Goal: Task Accomplishment & Management: Manage account settings

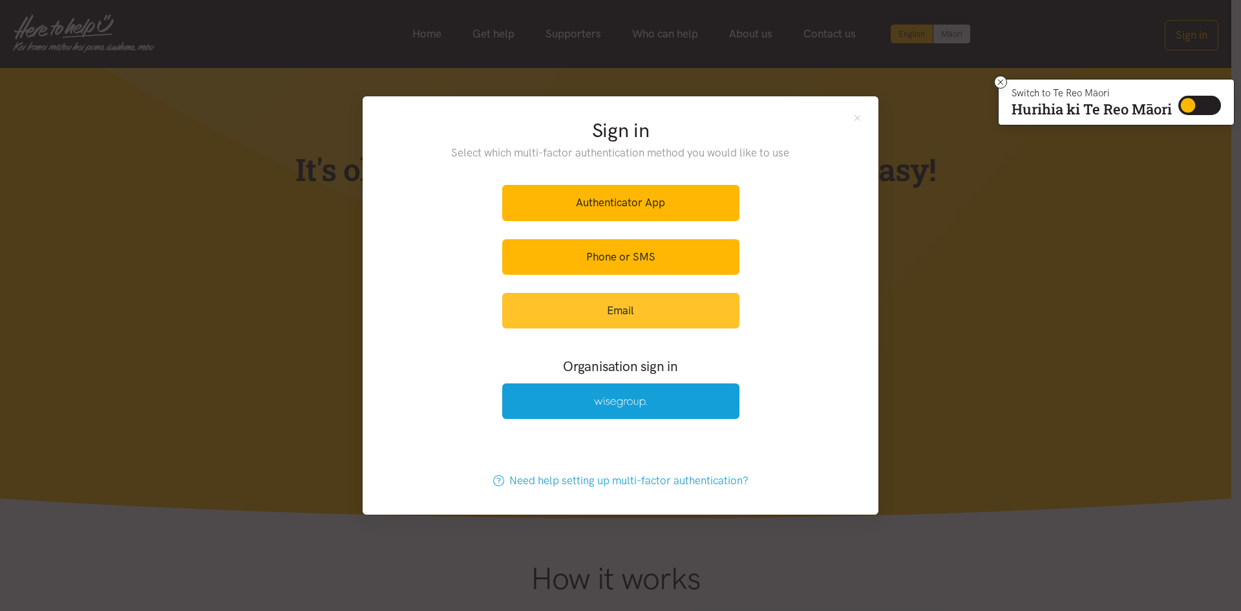
click at [592, 310] on link "Email" at bounding box center [620, 311] width 237 height 36
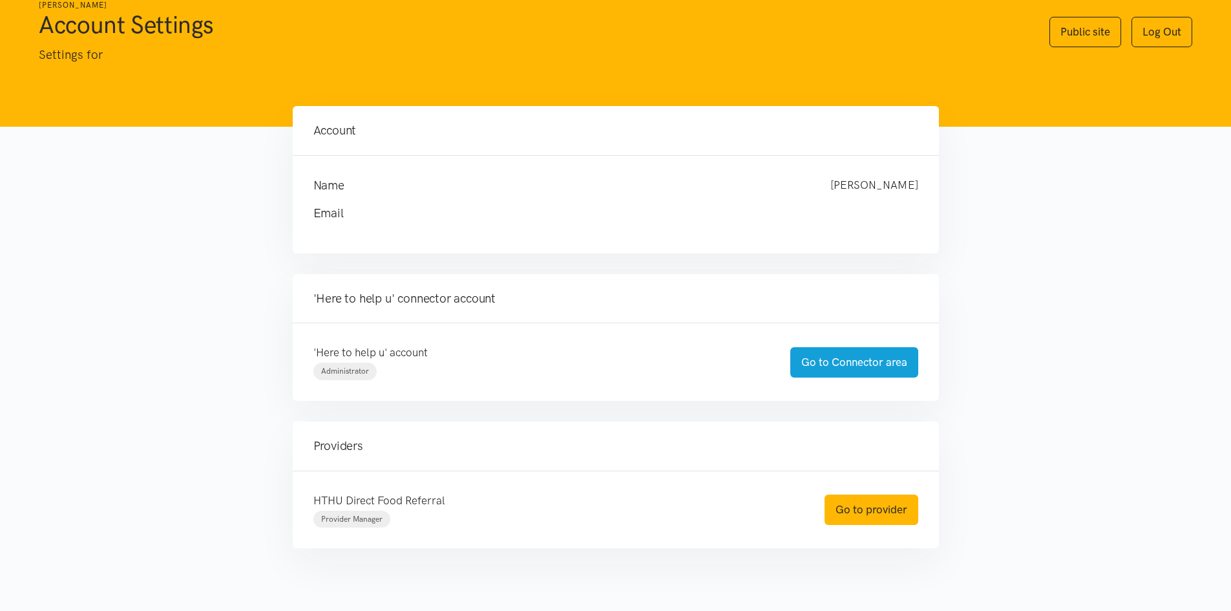
scroll to position [62, 0]
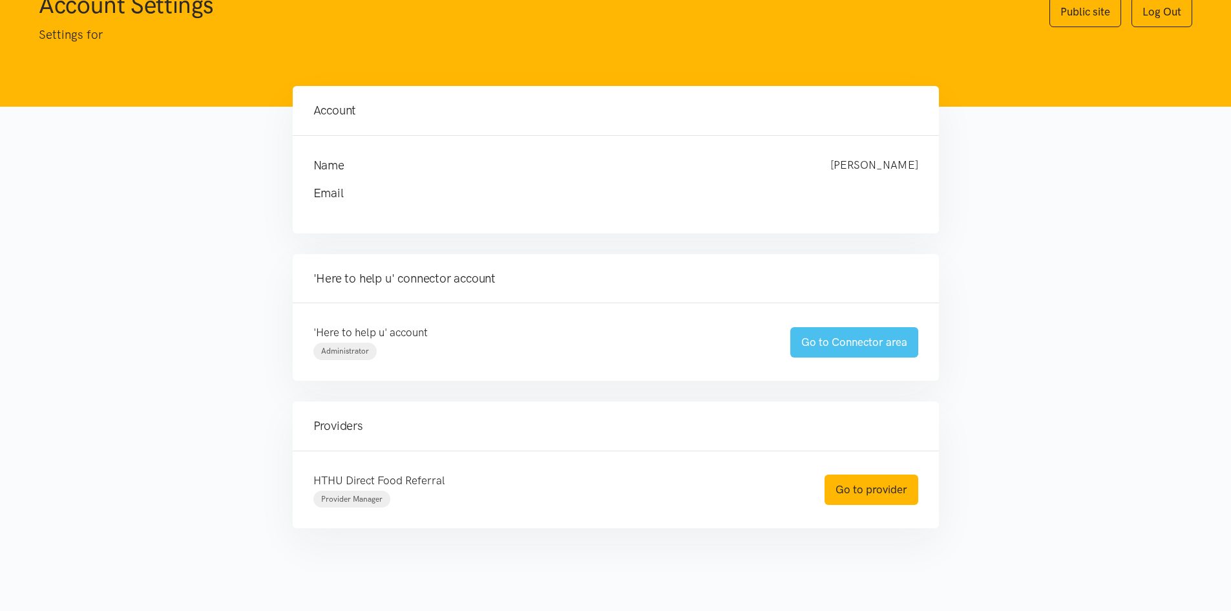
click at [859, 352] on link "Go to Connector area" at bounding box center [854, 342] width 128 height 30
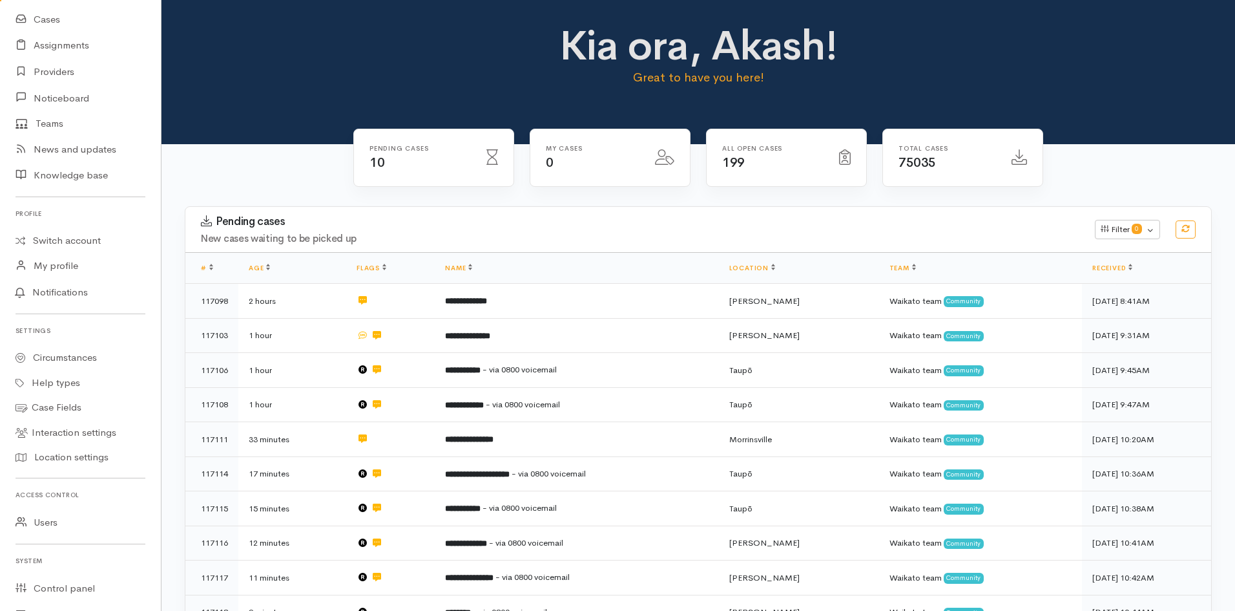
scroll to position [204, 0]
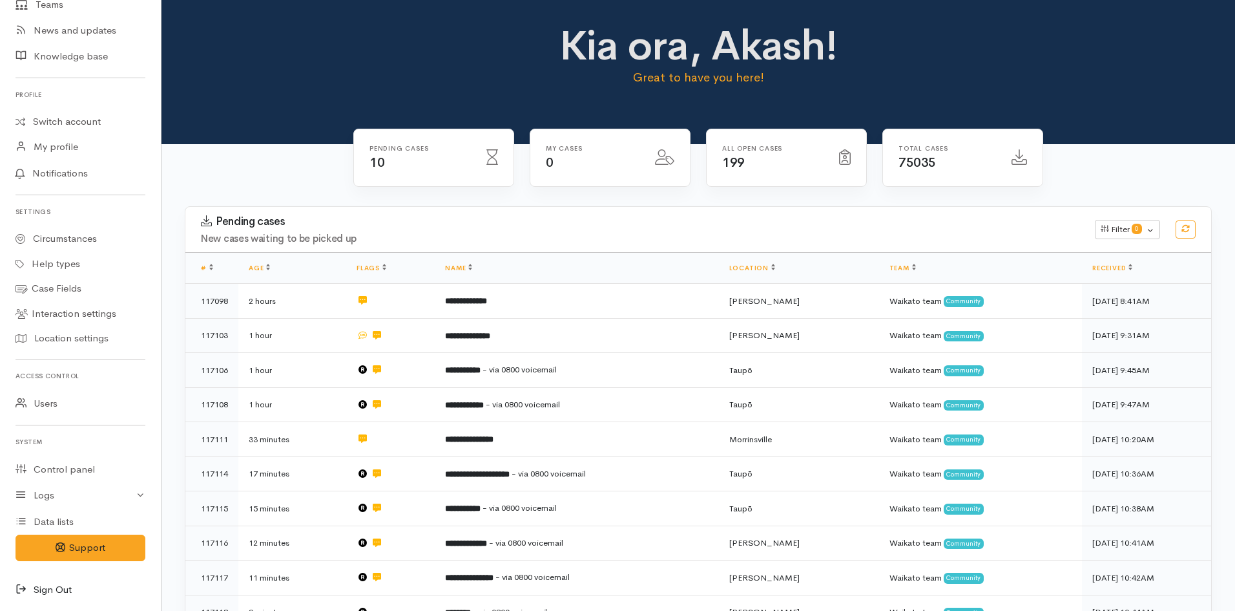
click at [61, 589] on link "Sign Out" at bounding box center [80, 589] width 161 height 26
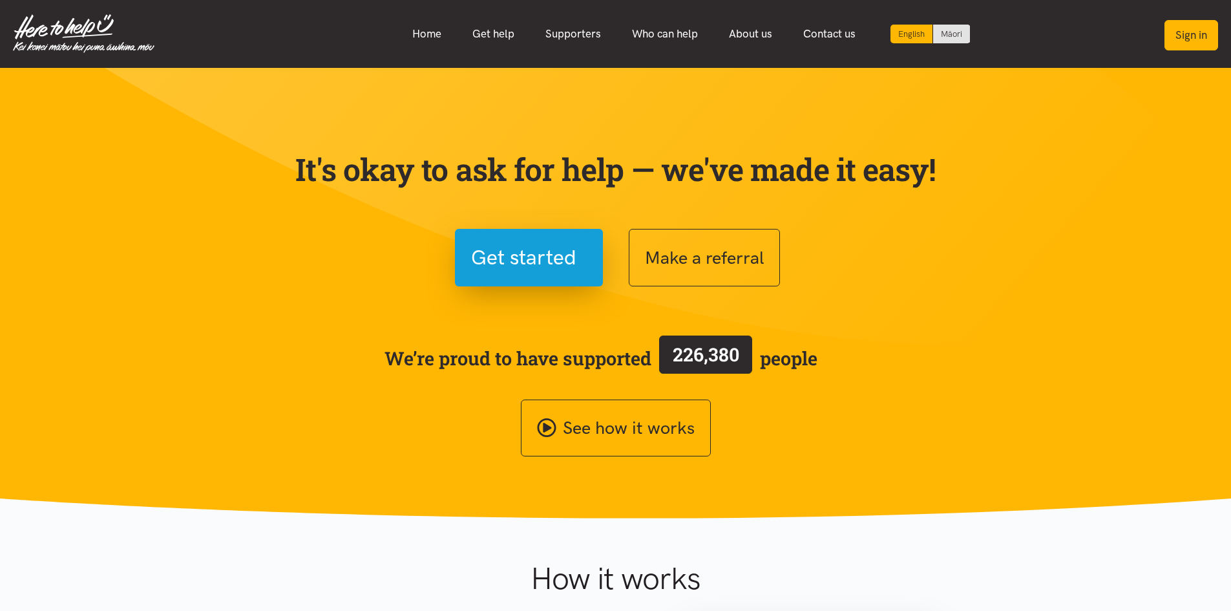
click at [1174, 39] on button "Sign in" at bounding box center [1191, 35] width 54 height 30
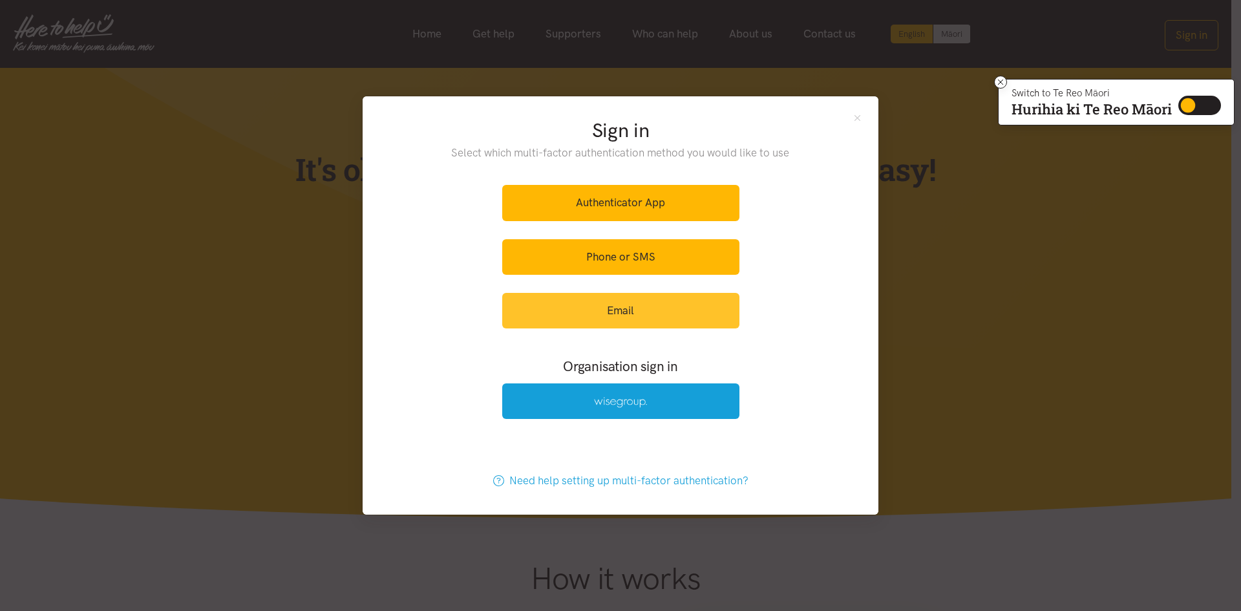
click at [594, 313] on link "Email" at bounding box center [620, 311] width 237 height 36
